Goal: Task Accomplishment & Management: Manage account settings

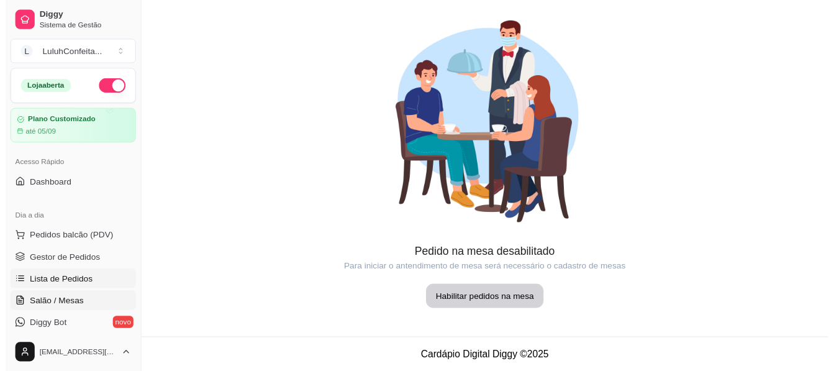
scroll to position [75, 0]
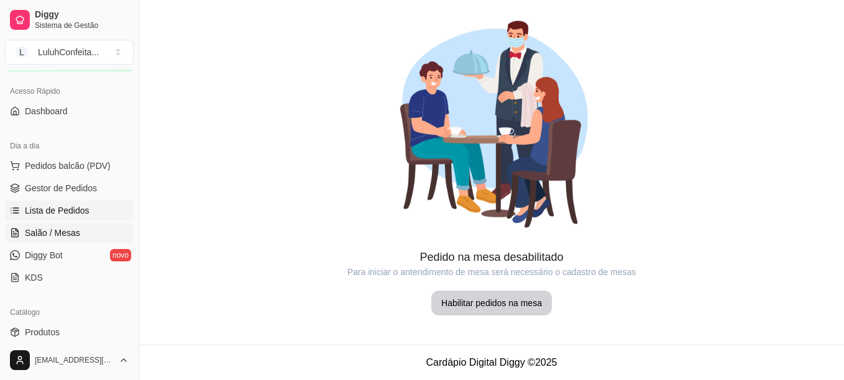
click at [47, 209] on span "Lista de Pedidos" at bounding box center [57, 210] width 65 height 12
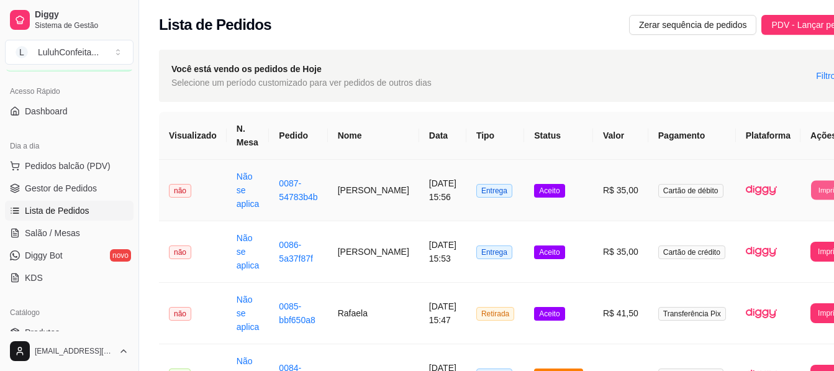
click at [811, 188] on button "Imprimir" at bounding box center [831, 189] width 40 height 19
click at [771, 235] on button "IMPRESSORA" at bounding box center [775, 233] width 87 height 19
click at [801, 235] on td "**********" at bounding box center [832, 252] width 62 height 62
click at [270, 348] on td "0084-45321143" at bounding box center [298, 375] width 58 height 62
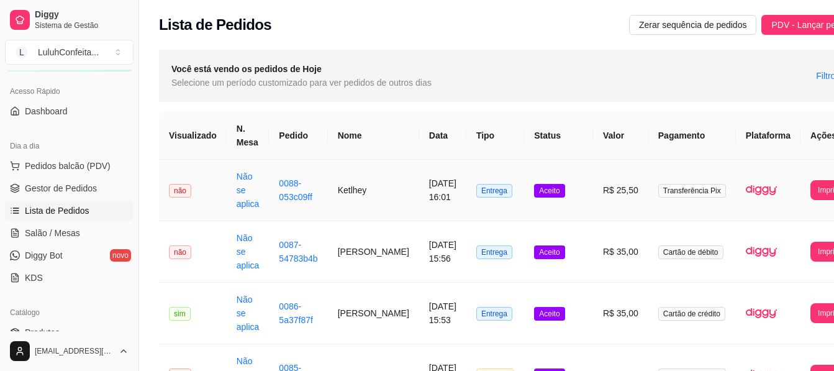
click at [182, 188] on span "não" at bounding box center [180, 191] width 22 height 14
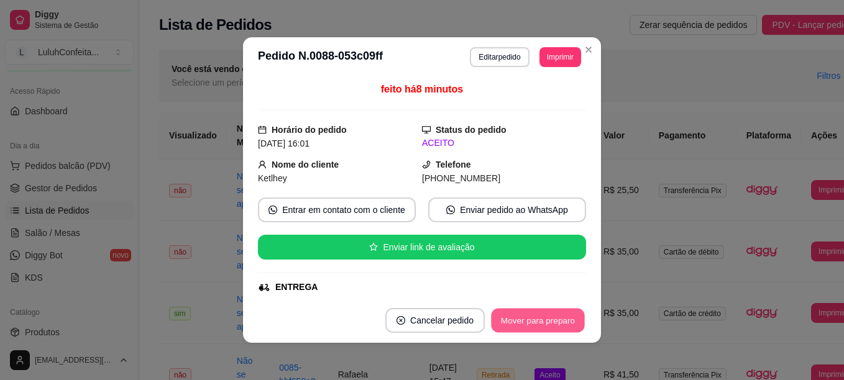
click at [519, 331] on button "Mover para preparo" at bounding box center [537, 321] width 93 height 24
click at [503, 329] on button "Mover para entrega" at bounding box center [537, 321] width 93 height 24
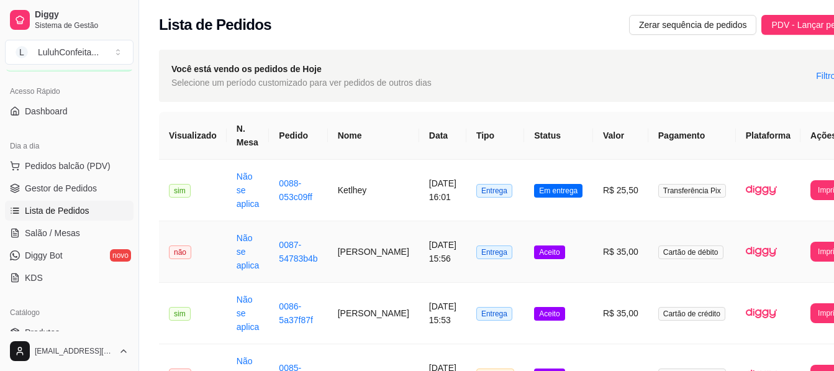
click at [177, 256] on span "não" at bounding box center [180, 252] width 22 height 14
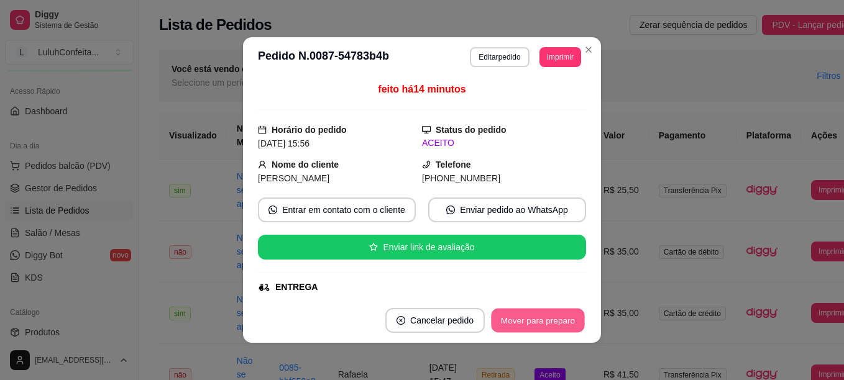
click at [523, 315] on button "Mover para preparo" at bounding box center [537, 321] width 93 height 24
click at [523, 315] on button "Mover para entrega" at bounding box center [537, 321] width 93 height 24
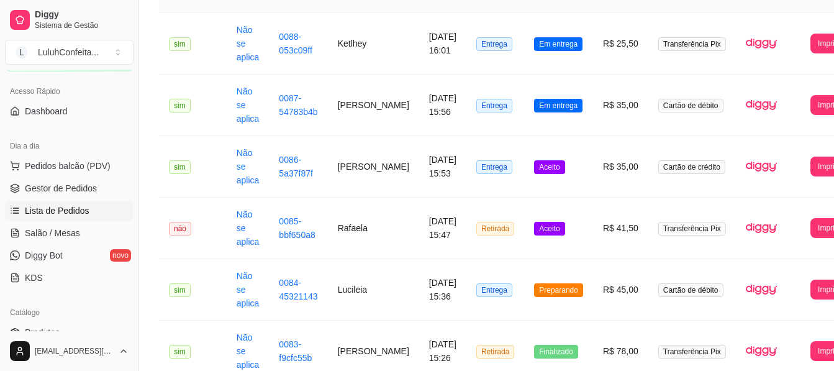
scroll to position [75, 0]
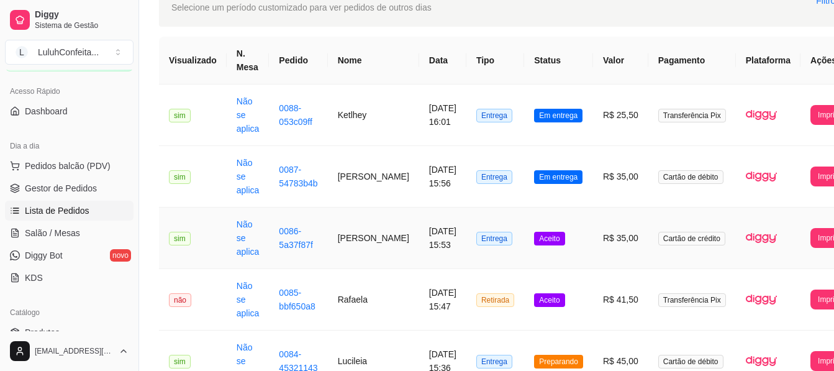
click at [593, 235] on td "R$ 35,00" at bounding box center [620, 239] width 55 height 62
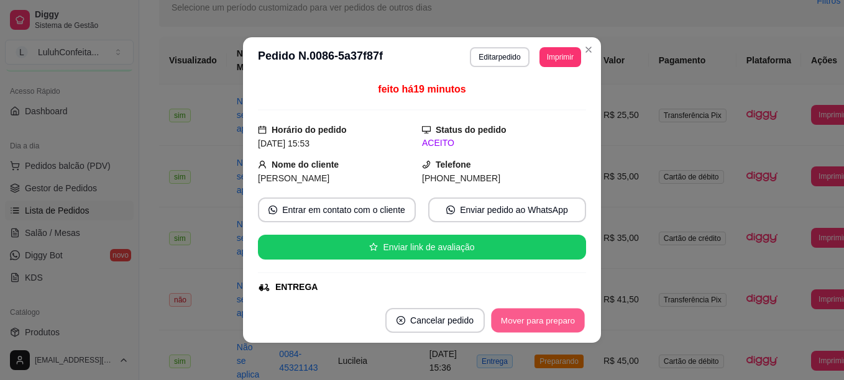
click at [519, 326] on button "Mover para preparo" at bounding box center [537, 321] width 93 height 24
click at [519, 326] on button "Mover para entrega" at bounding box center [537, 321] width 93 height 24
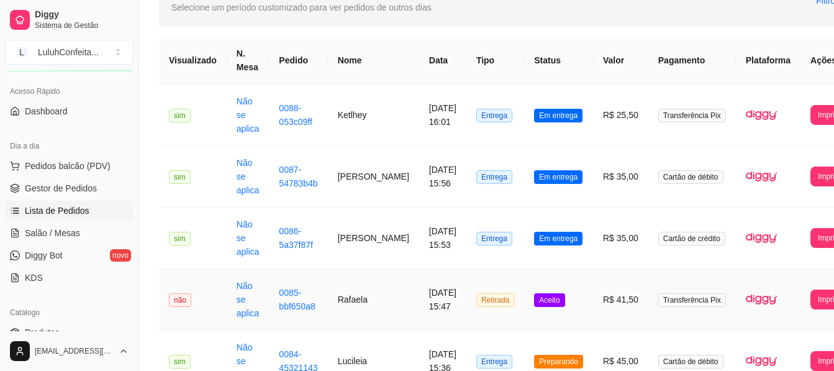
click at [561, 285] on td "Aceito" at bounding box center [558, 300] width 69 height 62
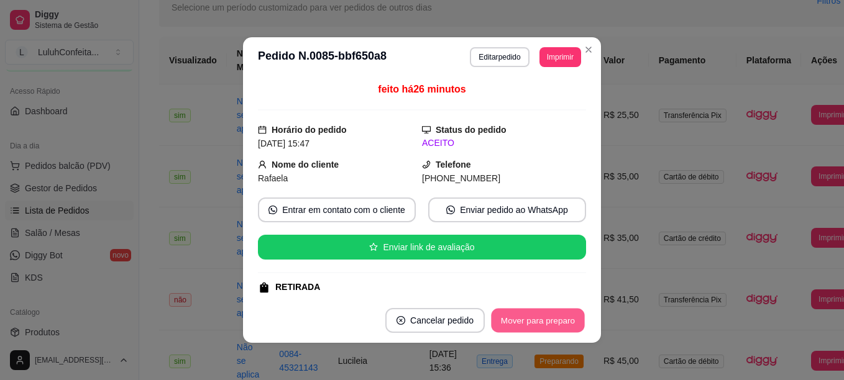
click at [510, 330] on button "Mover para preparo" at bounding box center [537, 321] width 93 height 24
click at [510, 330] on button "Mover para retirada disponível" at bounding box center [516, 321] width 133 height 24
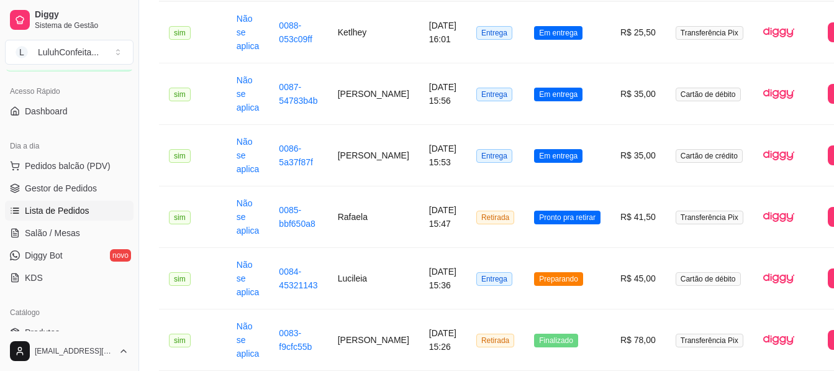
scroll to position [189, 0]
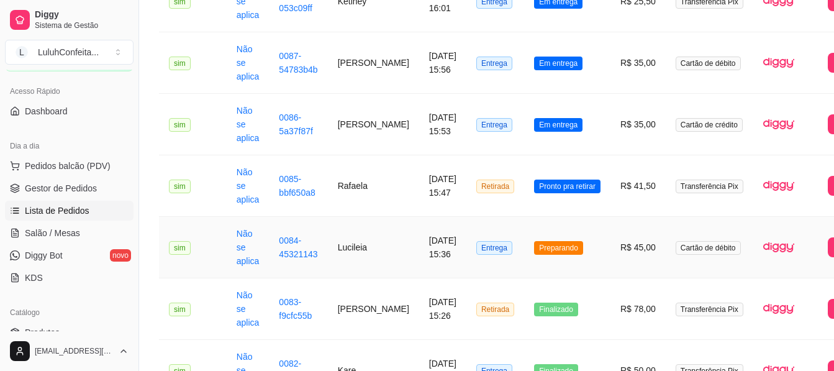
click at [562, 252] on td "Preparando" at bounding box center [567, 248] width 86 height 62
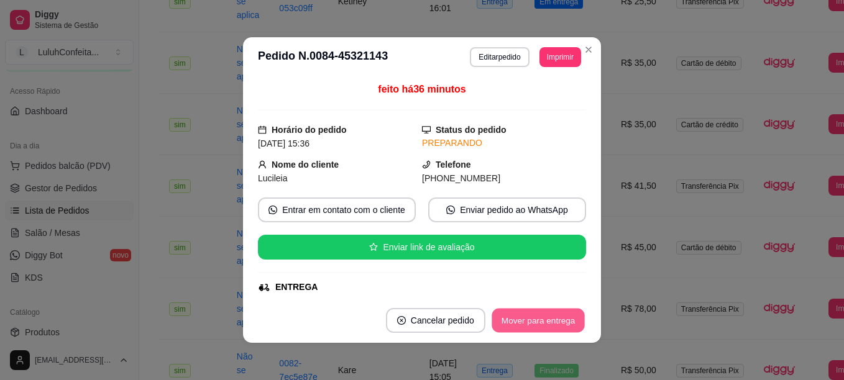
click at [530, 327] on button "Mover para entrega" at bounding box center [537, 321] width 93 height 24
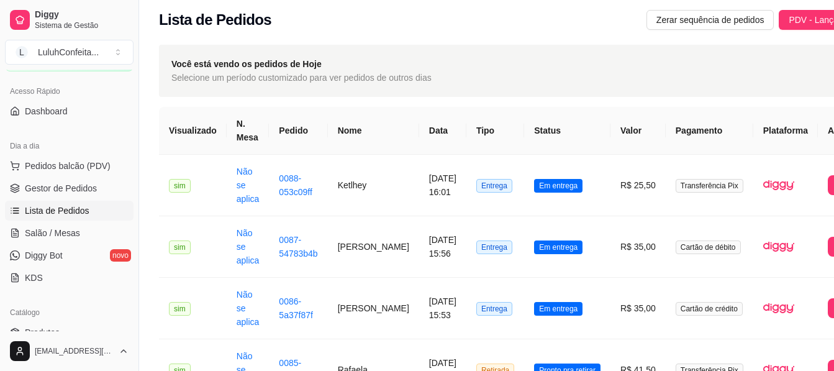
scroll to position [0, 0]
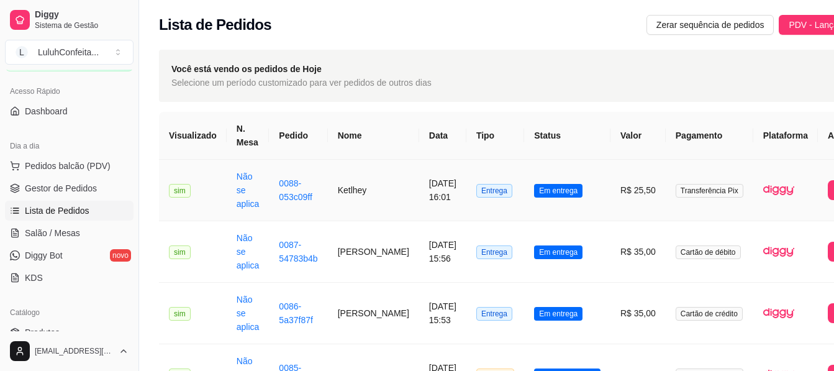
click at [534, 198] on td "Em entrega" at bounding box center [567, 191] width 86 height 62
click at [136, 77] on button "Toggle Sidebar" at bounding box center [139, 185] width 10 height 371
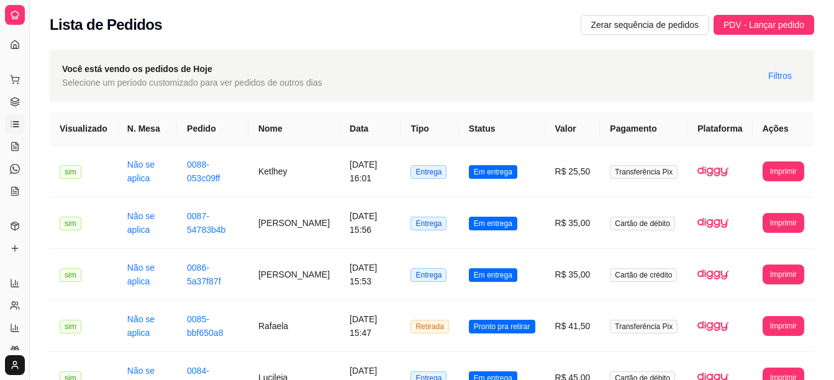
click at [13, 50] on div "Dia a dia" at bounding box center [14, 60] width 19 height 20
click at [779, 166] on button "Imprimir" at bounding box center [784, 171] width 40 height 19
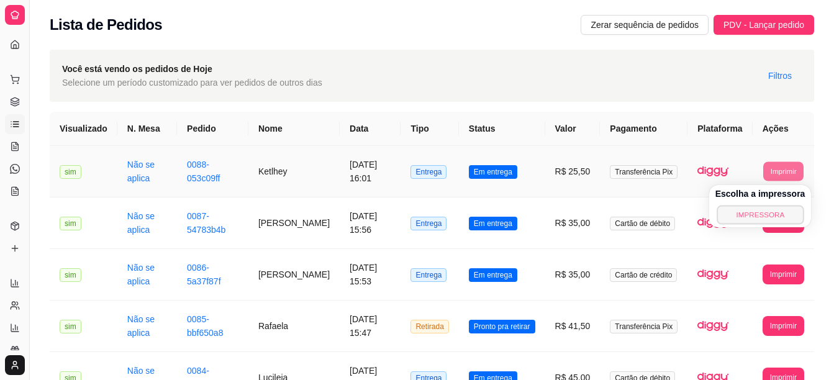
click at [739, 218] on button "IMPRESSORA" at bounding box center [760, 214] width 87 height 19
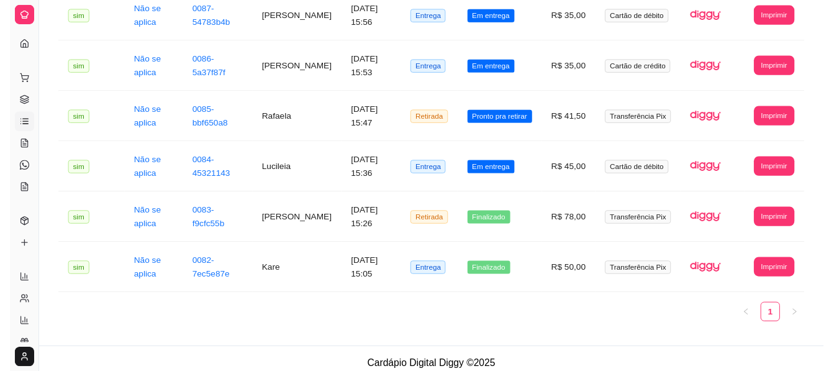
scroll to position [217, 0]
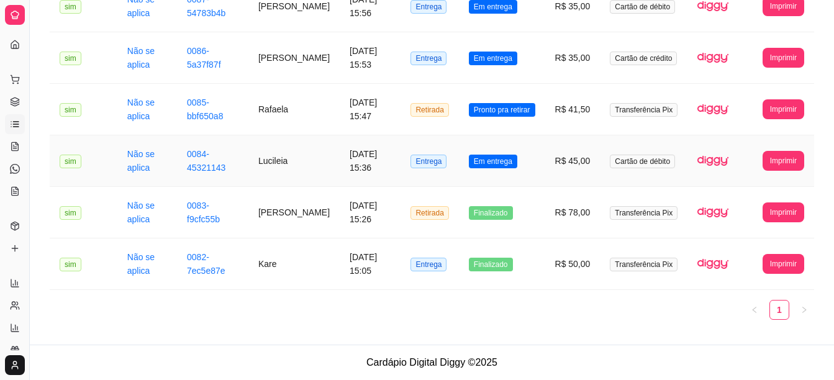
click at [486, 155] on span "Em entrega" at bounding box center [493, 162] width 48 height 14
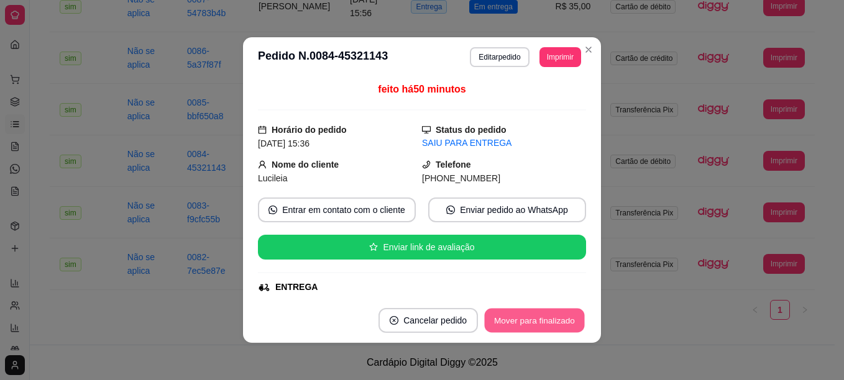
click at [531, 327] on button "Mover para finalizado" at bounding box center [535, 321] width 100 height 24
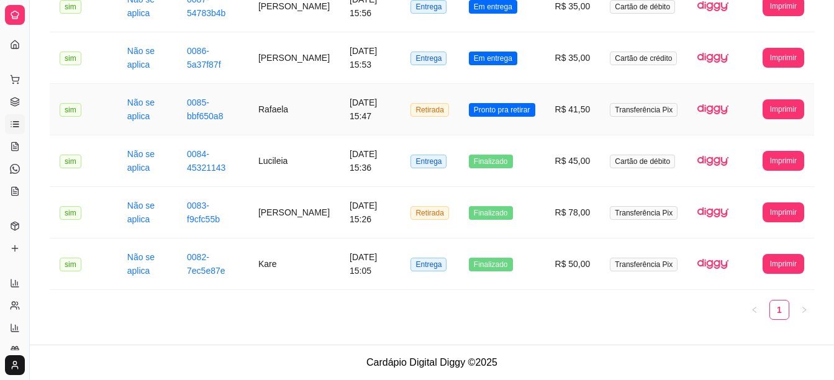
click at [519, 109] on span "Pronto pra retirar" at bounding box center [502, 110] width 66 height 14
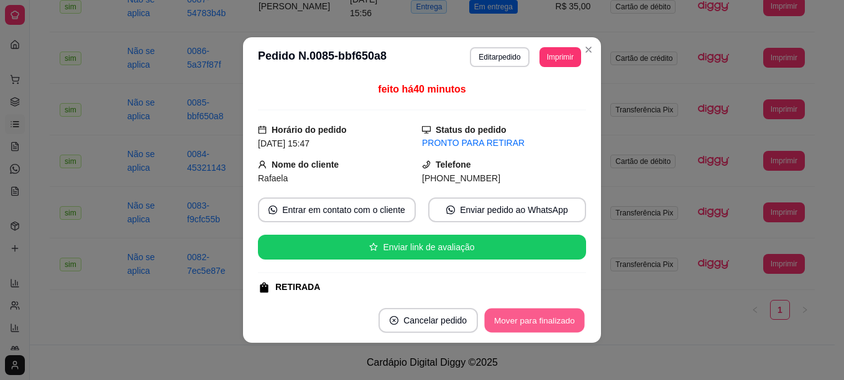
click at [548, 331] on button "Mover para finalizado" at bounding box center [535, 321] width 100 height 24
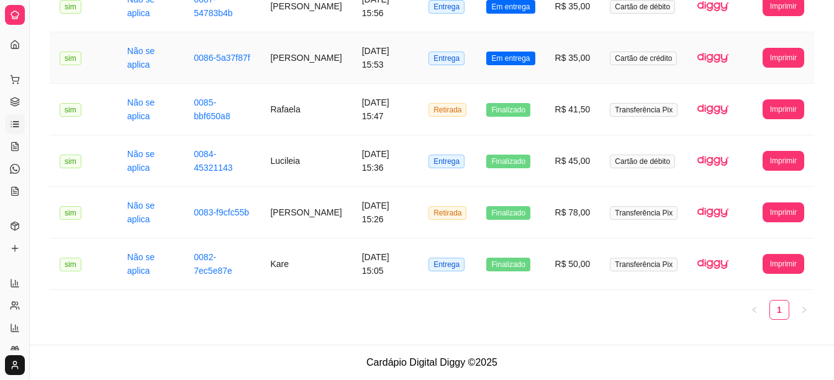
click at [510, 57] on span "Em entrega" at bounding box center [510, 59] width 48 height 14
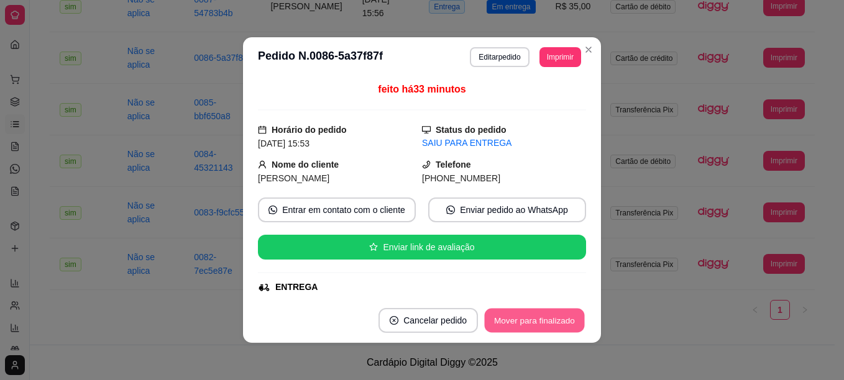
click at [521, 314] on button "Mover para finalizado" at bounding box center [535, 321] width 100 height 24
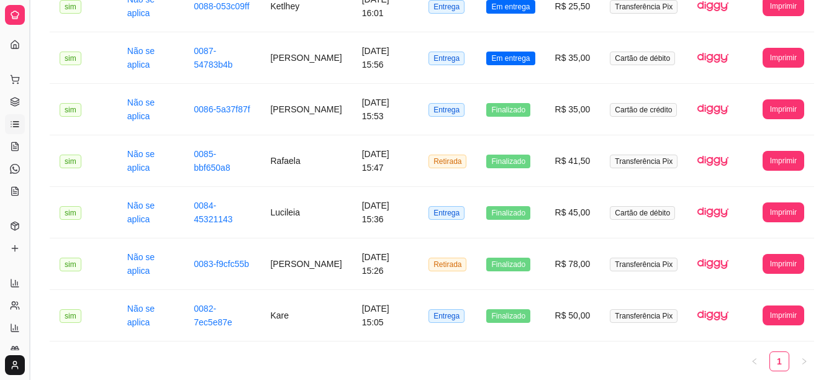
click at [30, 194] on button "Toggle Sidebar" at bounding box center [29, 190] width 10 height 380
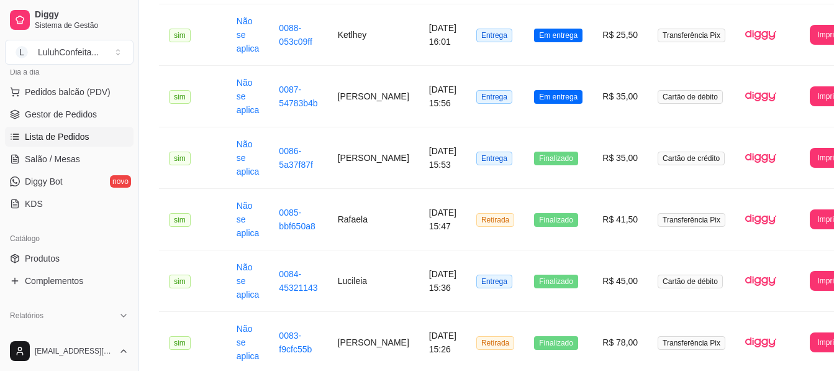
scroll to position [174, 0]
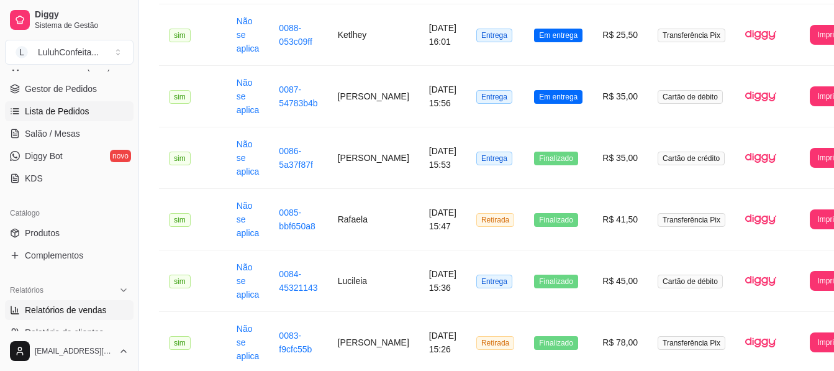
click at [61, 313] on span "Relatórios de vendas" at bounding box center [66, 310] width 82 height 12
select select "ALL"
select select "0"
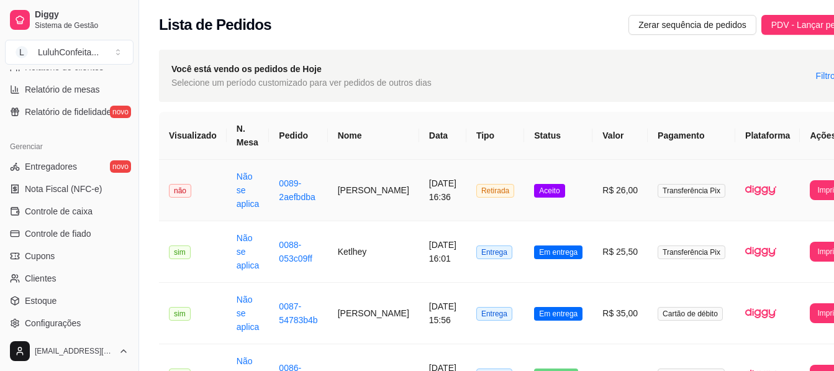
click at [534, 191] on span "Aceito" at bounding box center [549, 191] width 30 height 14
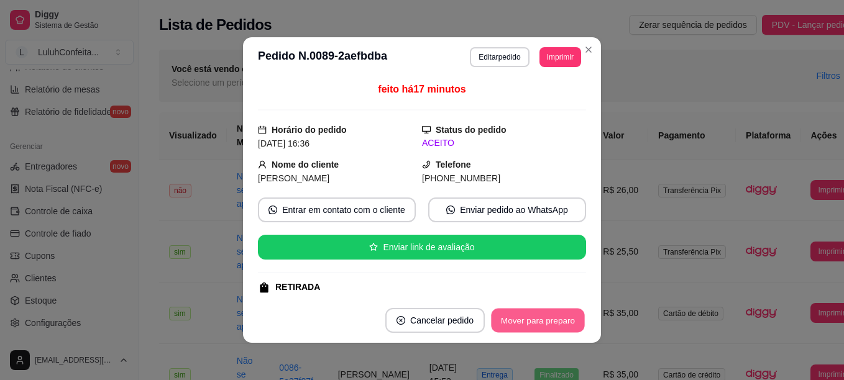
click at [541, 329] on button "Mover para preparo" at bounding box center [537, 321] width 93 height 24
click at [541, 329] on button "Mover para retirada disponível" at bounding box center [516, 321] width 133 height 24
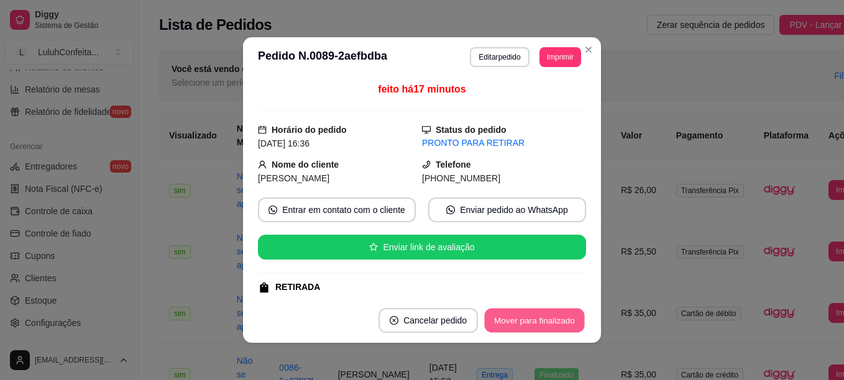
click at [541, 329] on button "Mover para finalizado" at bounding box center [535, 321] width 100 height 24
